Goal: Transaction & Acquisition: Purchase product/service

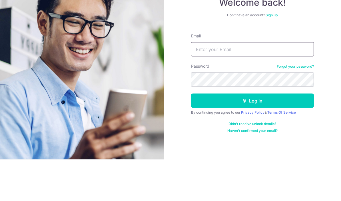
type input "Vipers7@gmail.com"
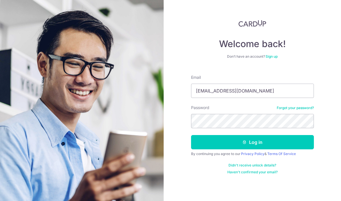
click at [259, 135] on button "Log in" at bounding box center [252, 142] width 123 height 14
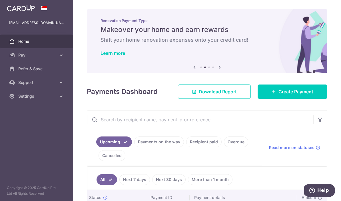
click at [297, 95] on span "Create Payment" at bounding box center [296, 91] width 35 height 7
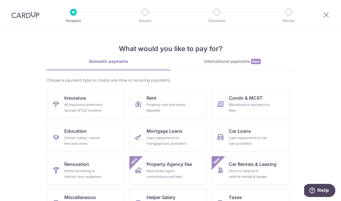
click at [100, 104] on div "All insurance premiums (except NTUC Income)" at bounding box center [84, 107] width 41 height 11
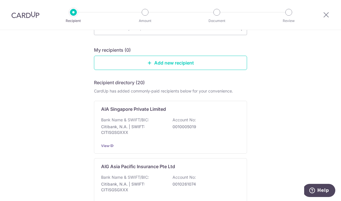
scroll to position [59, 0]
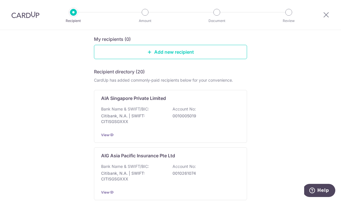
click at [198, 117] on p "0010005019" at bounding box center [205, 116] width 64 height 6
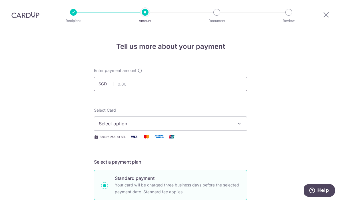
click at [218, 88] on input "text" at bounding box center [170, 84] width 153 height 14
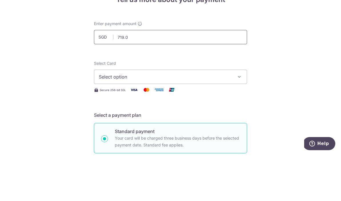
type input "719.00"
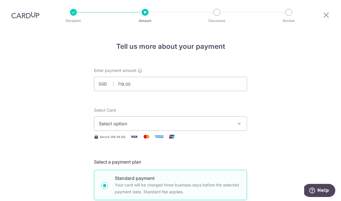
click at [220, 117] on button "Select option" at bounding box center [170, 124] width 153 height 14
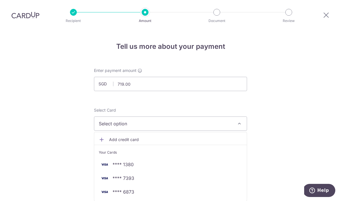
click at [168, 175] on span "**** 7393" at bounding box center [171, 178] width 144 height 7
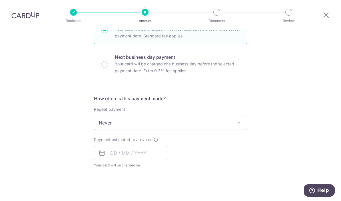
scroll to position [160, 0]
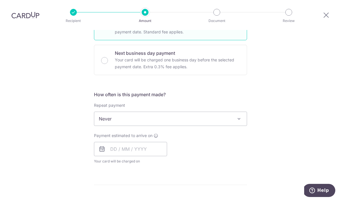
click at [235, 112] on span "Never" at bounding box center [170, 119] width 153 height 14
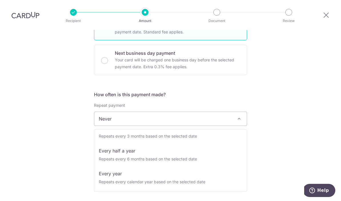
scroll to position [80, 0]
select select "6"
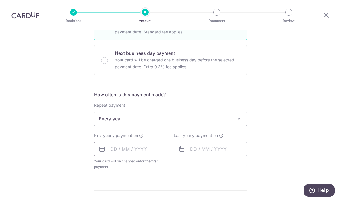
click at [141, 142] on input "text" at bounding box center [130, 149] width 73 height 14
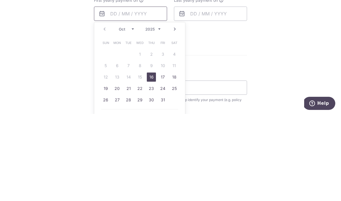
scroll to position [209, 0]
click at [152, 159] on link "16" at bounding box center [151, 163] width 9 height 9
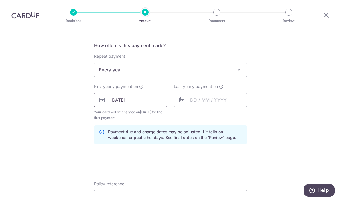
click at [152, 93] on input "16/10/2025" at bounding box center [130, 100] width 73 height 14
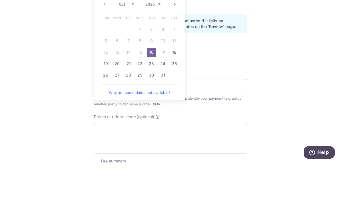
scroll to position [282, 0]
click at [139, 109] on link "29" at bounding box center [140, 113] width 9 height 9
type input "29/10/2025"
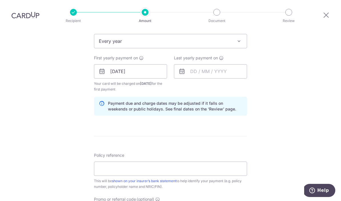
scroll to position [232, 0]
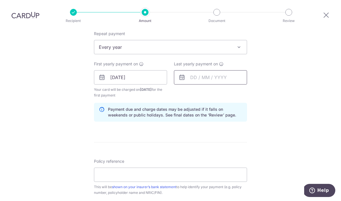
click at [228, 70] on input "text" at bounding box center [210, 77] width 73 height 14
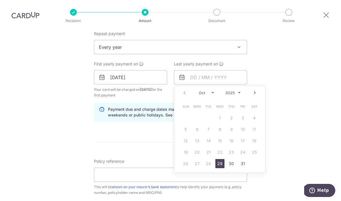
click at [240, 91] on select "2025 2026 2027 2028 2029 2030 2031 2032 2033 2034 2035" at bounding box center [233, 93] width 15 height 5
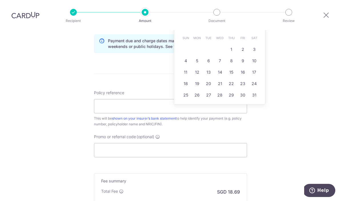
scroll to position [303, 0]
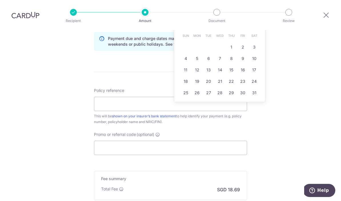
click at [239, 88] on link "30" at bounding box center [243, 92] width 9 height 9
type input "30/10/2026"
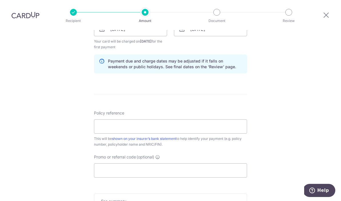
scroll to position [277, 0]
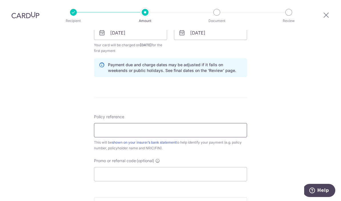
click at [200, 123] on input "Policy reference" at bounding box center [170, 130] width 153 height 14
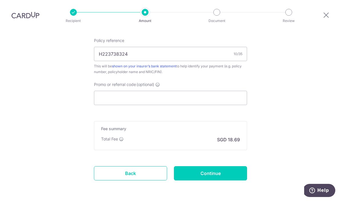
scroll to position [353, 0]
type input "H223738324"
click at [192, 91] on input "Promo or referral code (optional)" at bounding box center [170, 98] width 153 height 14
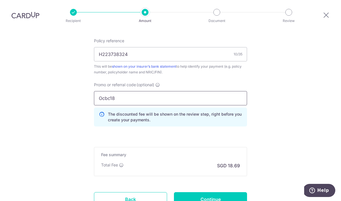
type input "Ocbc18"
click at [229, 192] on input "Continue" at bounding box center [210, 199] width 73 height 14
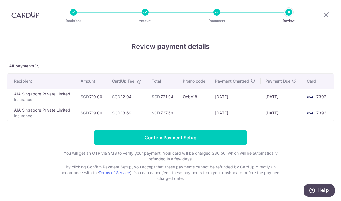
click at [214, 142] on input "Confirm Payment Setup" at bounding box center [170, 138] width 153 height 14
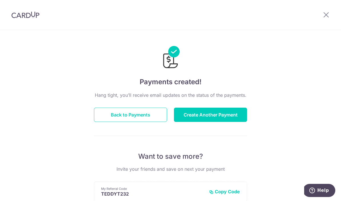
click at [222, 115] on button "Create Another Payment" at bounding box center [210, 115] width 73 height 14
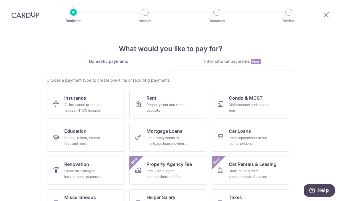
click at [83, 101] on span "Insurance" at bounding box center [75, 98] width 22 height 7
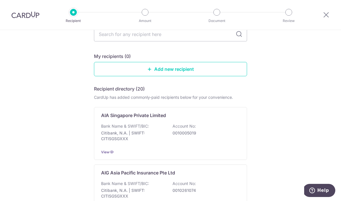
scroll to position [47, 0]
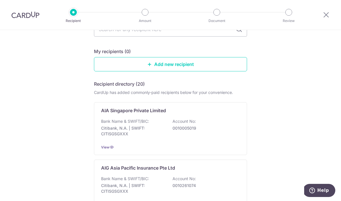
click at [239, 112] on div "AIA Singapore Private Limited Bank Name & SWIFT/BIC: Citibank, N.A. | SWIFT: CI…" at bounding box center [170, 128] width 153 height 53
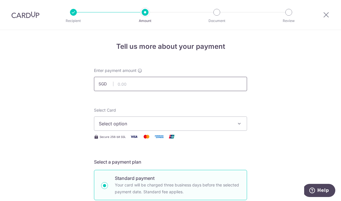
click at [216, 90] on input "text" at bounding box center [170, 84] width 153 height 14
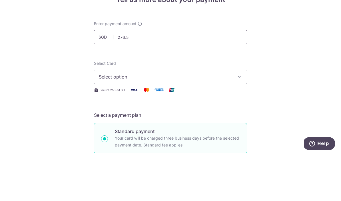
type input "276.58"
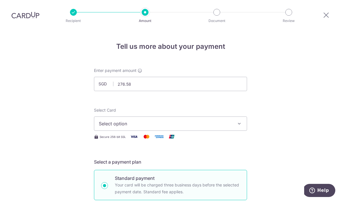
click at [195, 117] on button "Select option" at bounding box center [170, 124] width 153 height 14
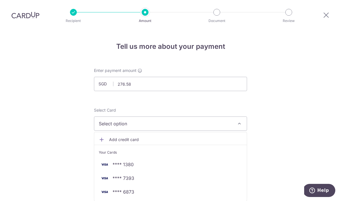
click at [165, 175] on span "**** 7393" at bounding box center [171, 178] width 144 height 7
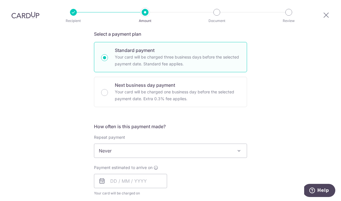
scroll to position [136, 0]
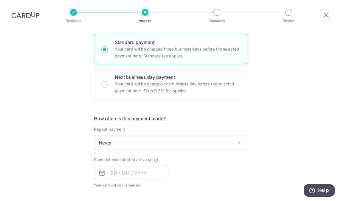
click at [189, 136] on span "Never" at bounding box center [170, 143] width 153 height 14
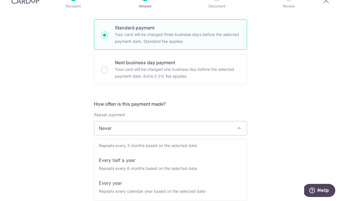
scroll to position [80, 0]
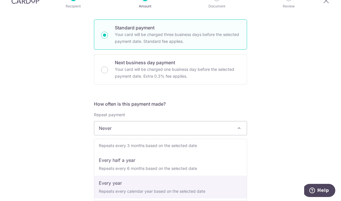
select select "6"
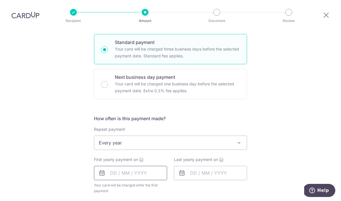
click at [140, 166] on input "text" at bounding box center [130, 173] width 73 height 14
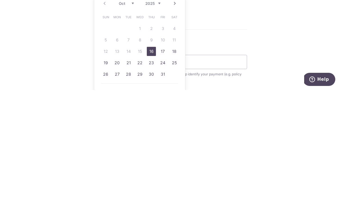
scroll to position [209, 0]
click at [128, 171] on link "21" at bounding box center [128, 175] width 9 height 9
type input "[DATE]"
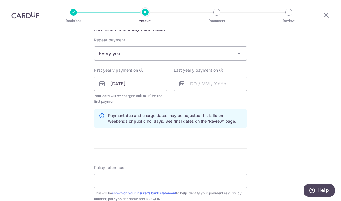
scroll to position [230, 0]
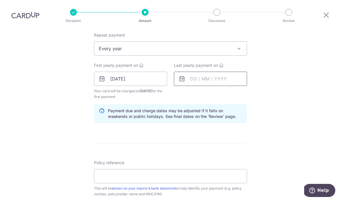
click at [228, 72] on input "text" at bounding box center [210, 79] width 73 height 14
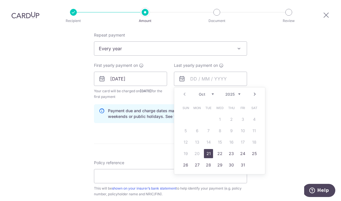
click at [240, 92] on select "2025 2026 2027 2028 2029 2030 2031 2032 2033 2034 2035" at bounding box center [233, 94] width 15 height 5
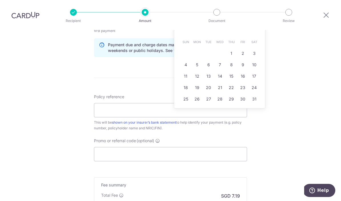
scroll to position [298, 0]
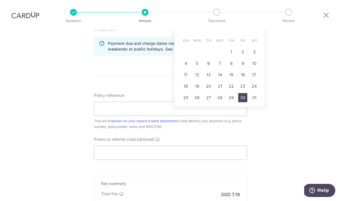
click at [244, 93] on link "30" at bounding box center [243, 97] width 9 height 9
type input "30/10/2026"
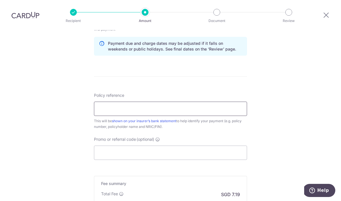
click at [167, 102] on input "Policy reference" at bounding box center [170, 109] width 153 height 14
type input "P519246407"
click at [156, 146] on input "Promo or referral code (optional)" at bounding box center [170, 153] width 153 height 14
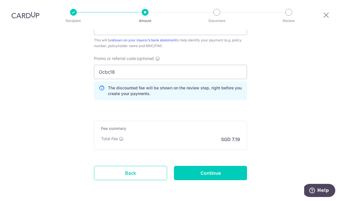
scroll to position [378, 0]
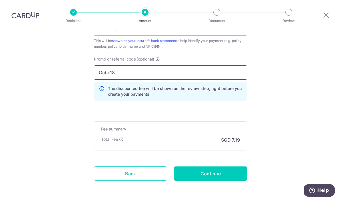
type input "Ocbc18"
click at [231, 167] on input "Continue" at bounding box center [210, 174] width 73 height 14
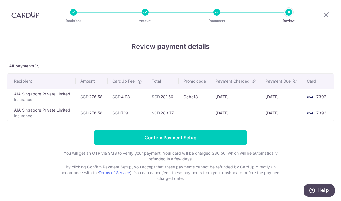
click at [210, 139] on input "Confirm Payment Setup" at bounding box center [170, 138] width 153 height 14
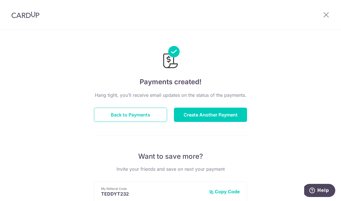
click at [323, 18] on icon at bounding box center [326, 14] width 7 height 7
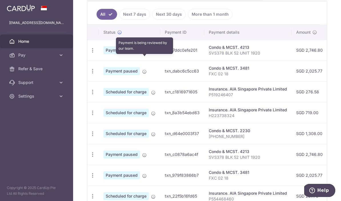
click at [142, 53] on icon at bounding box center [144, 51] width 5 height 5
